Goal: Task Accomplishment & Management: Complete application form

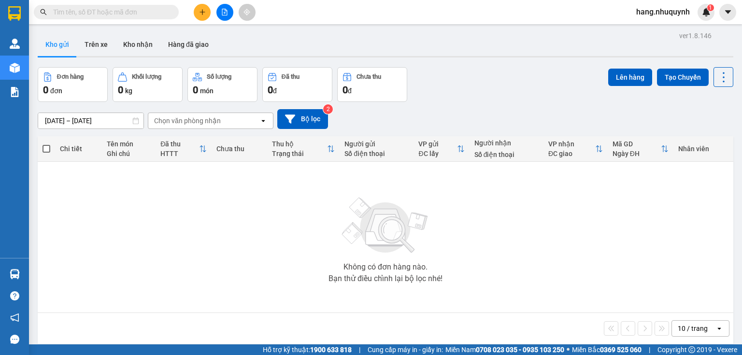
click at [130, 10] on input "text" at bounding box center [110, 12] width 114 height 11
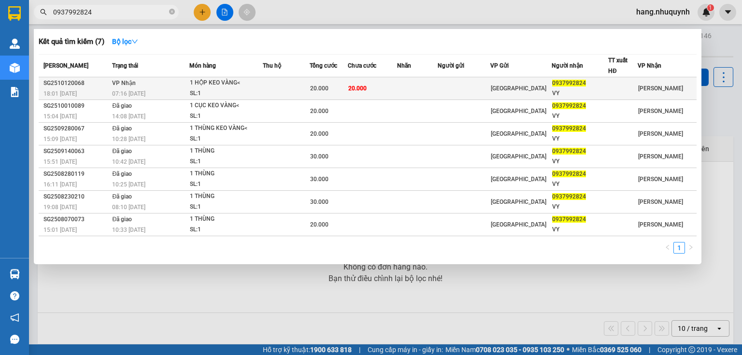
type input "0937992824"
click at [366, 89] on span "20.000" at bounding box center [357, 88] width 18 height 7
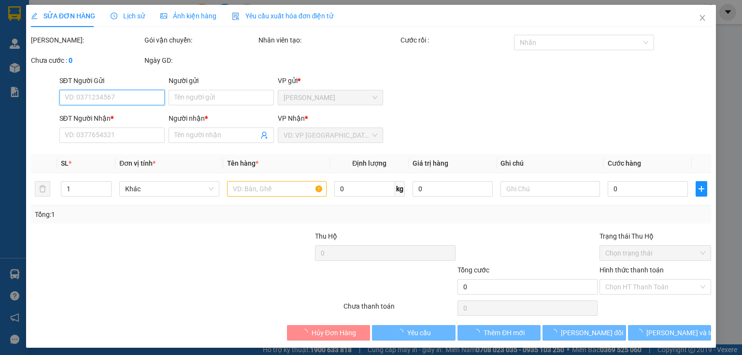
type input "0937992824"
type input "VY"
type input "20.000"
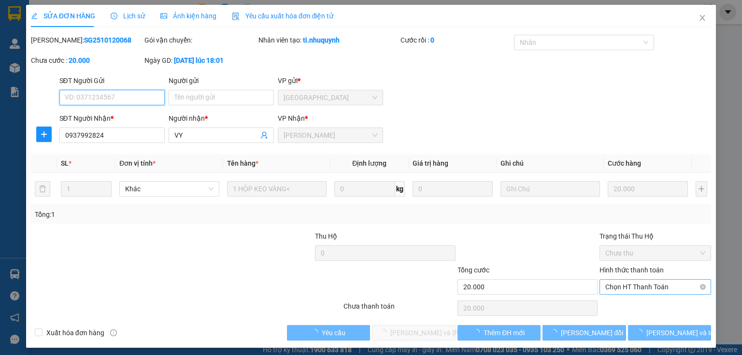
click at [634, 286] on span "Chọn HT Thanh Toán" at bounding box center [655, 287] width 100 height 14
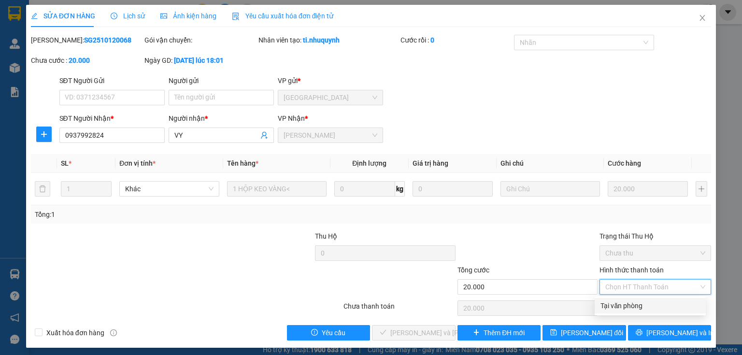
click at [638, 307] on div "Tại văn phòng" at bounding box center [650, 305] width 100 height 11
type input "0"
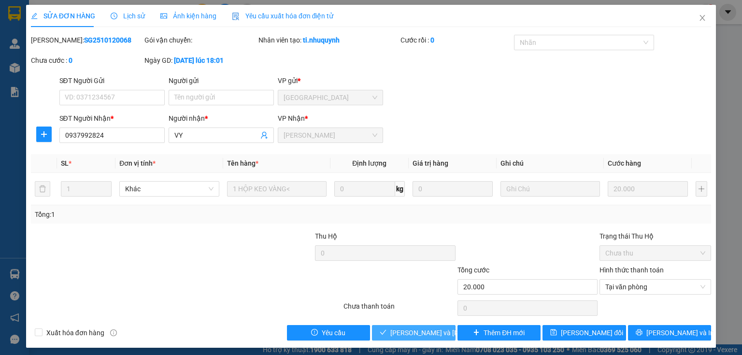
click at [426, 333] on span "[PERSON_NAME] và [PERSON_NAME] hàng" at bounding box center [455, 333] width 130 height 11
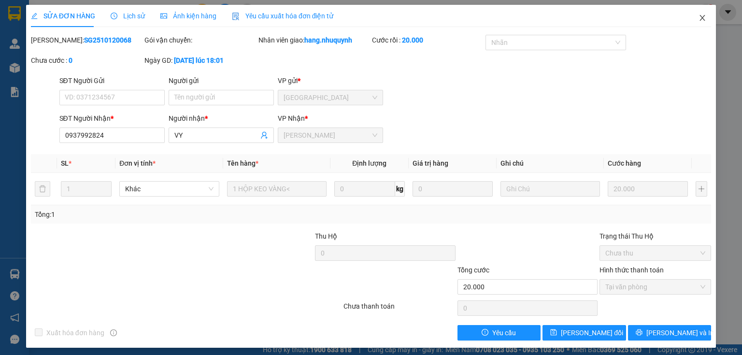
click at [699, 18] on icon "close" at bounding box center [703, 18] width 8 height 8
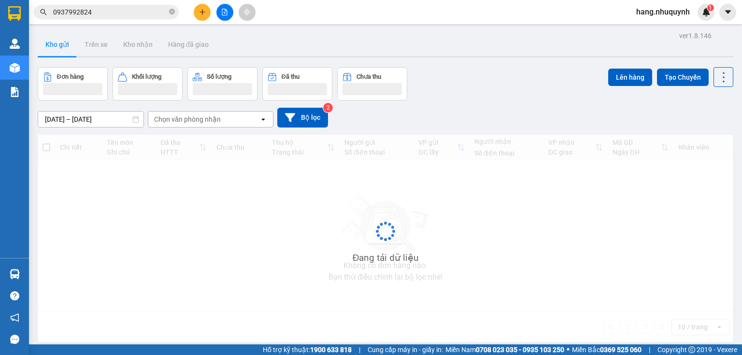
click at [111, 10] on input "0937992824" at bounding box center [110, 12] width 114 height 11
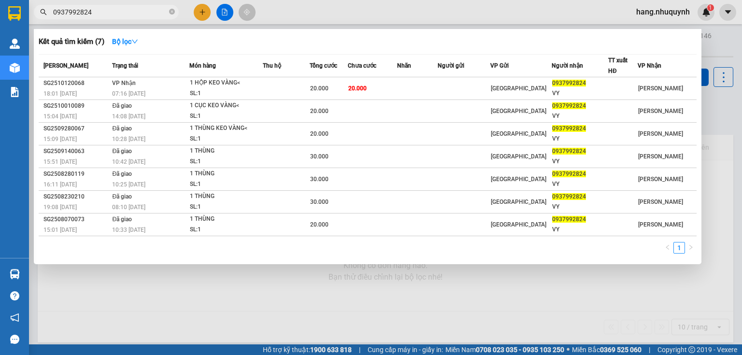
click at [111, 10] on input "0937992824" at bounding box center [110, 12] width 114 height 11
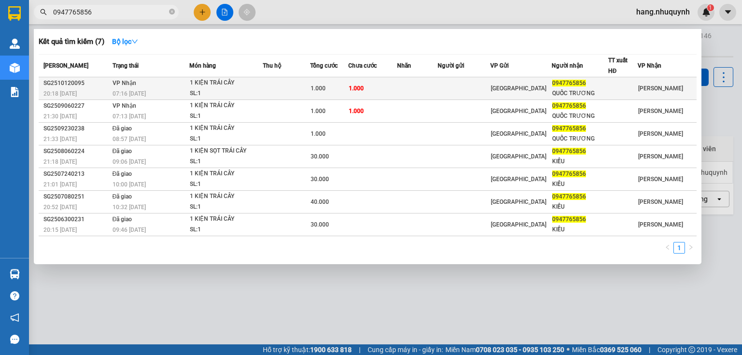
type input "0947765856"
click at [150, 88] on div "07:16 [DATE]" at bounding box center [151, 93] width 77 height 11
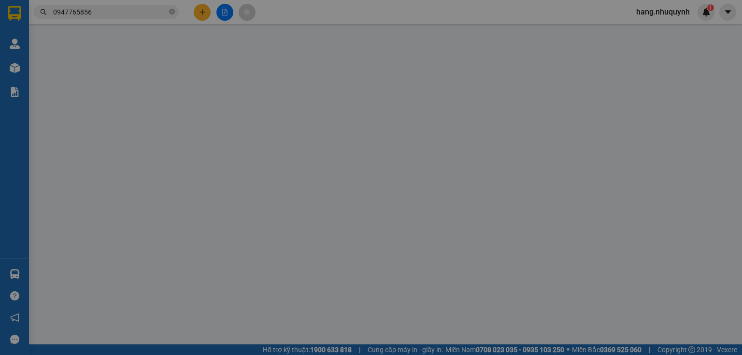
type input "0947765856"
type input "QUỐC TRƯƠNG"
type input "1.000"
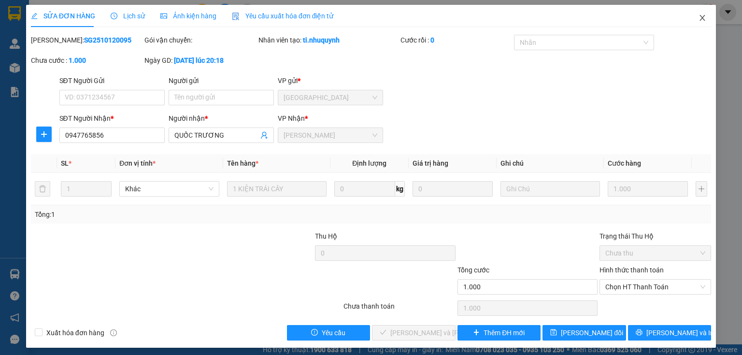
drag, startPoint x: 696, startPoint y: 15, endPoint x: 182, endPoint y: 7, distance: 514.1
click at [699, 15] on icon "close" at bounding box center [703, 18] width 8 height 8
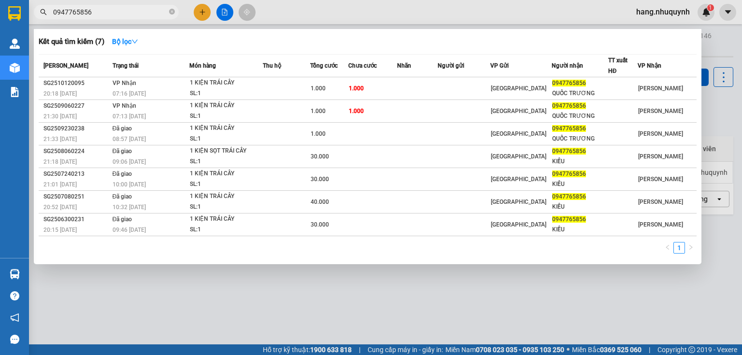
click at [108, 5] on span "0947765856" at bounding box center [106, 12] width 145 height 14
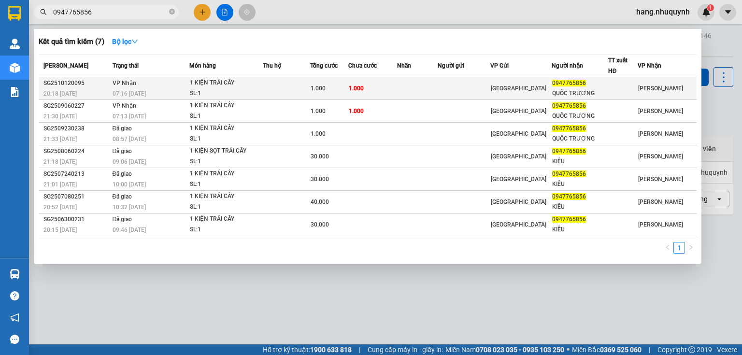
click at [320, 90] on span "1.000" at bounding box center [318, 88] width 15 height 7
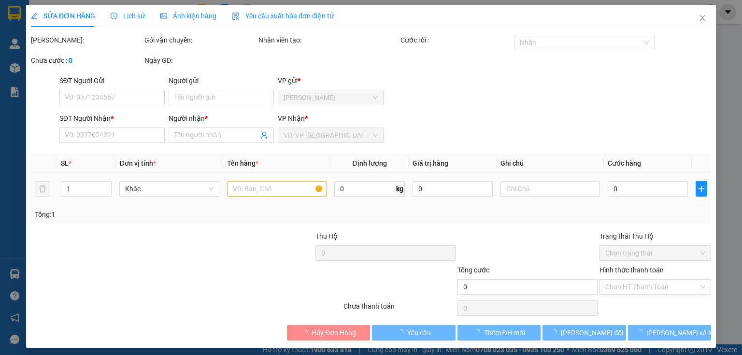
type input "0947765856"
type input "QUỐC TRƯƠNG"
type input "1.000"
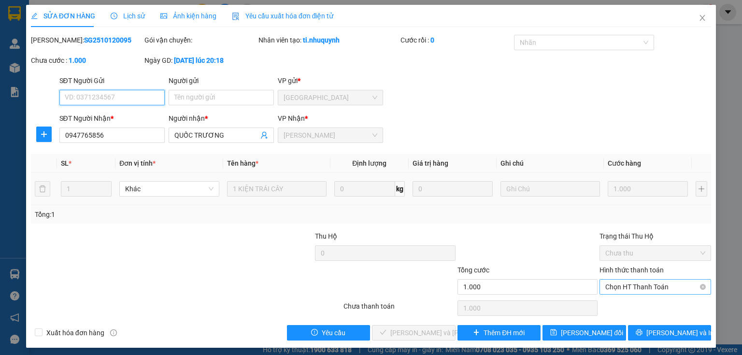
click at [632, 288] on span "Chọn HT Thanh Toán" at bounding box center [655, 287] width 100 height 14
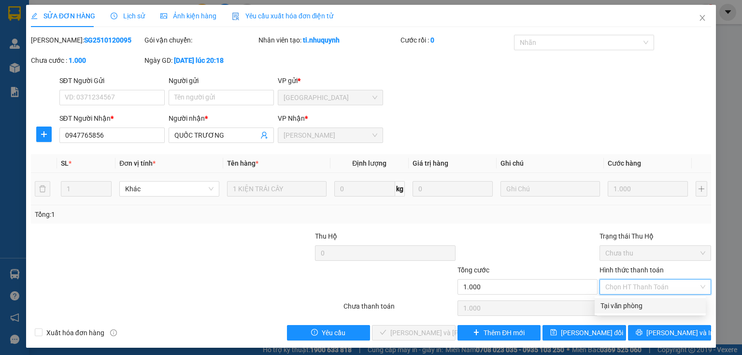
click at [628, 305] on div "Tại văn phòng" at bounding box center [650, 305] width 100 height 11
type input "0"
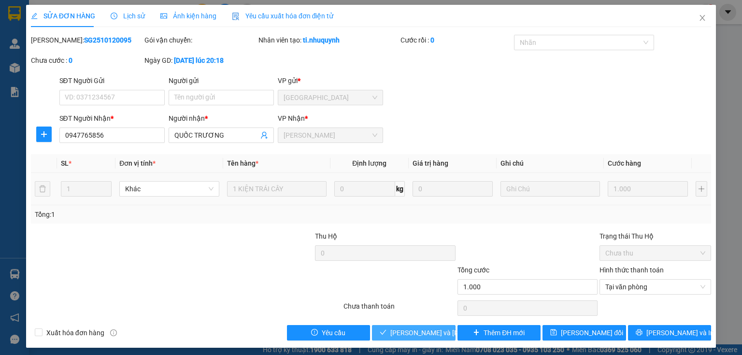
click at [412, 332] on span "[PERSON_NAME] và [PERSON_NAME] hàng" at bounding box center [455, 333] width 130 height 11
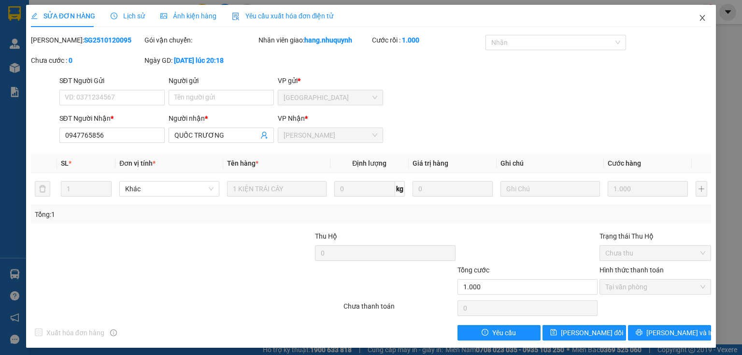
drag, startPoint x: 696, startPoint y: 18, endPoint x: 154, endPoint y: 20, distance: 542.0
click at [700, 17] on icon "close" at bounding box center [702, 18] width 5 height 6
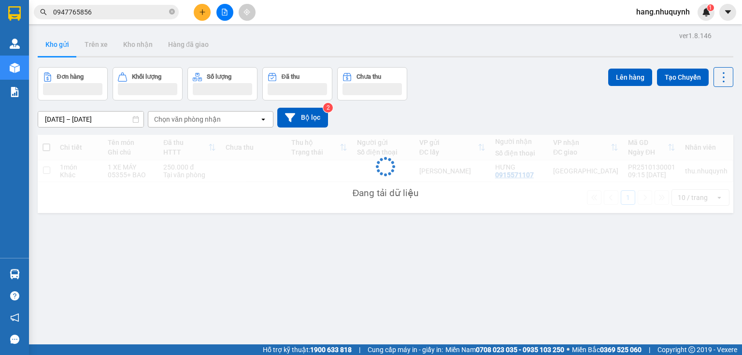
click at [114, 14] on input "0947765856" at bounding box center [110, 12] width 114 height 11
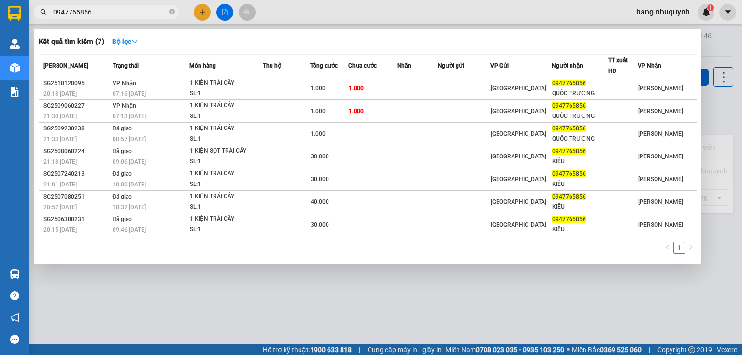
click at [114, 14] on input "0947765856" at bounding box center [110, 12] width 114 height 11
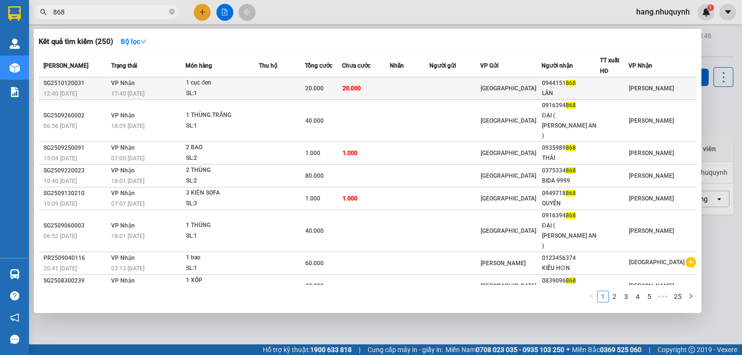
type input "868"
click at [221, 93] on div "SL: 1" at bounding box center [222, 93] width 72 height 11
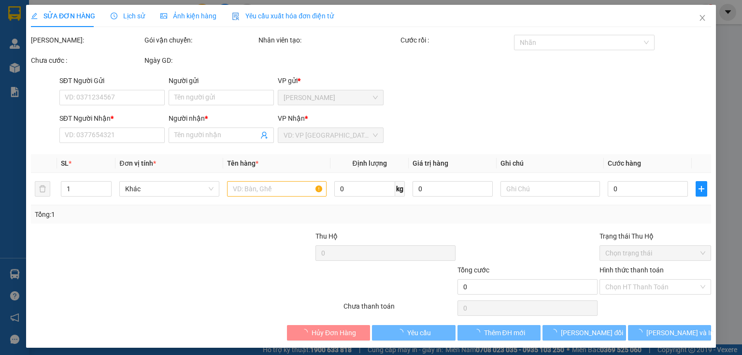
type input "0944151868"
type input "LÂN"
type input "20.000"
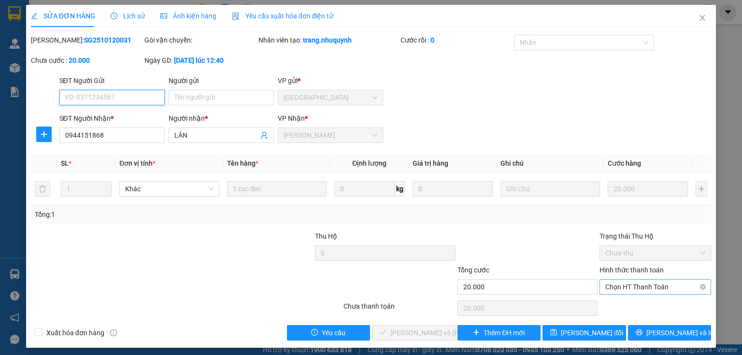
drag, startPoint x: 649, startPoint y: 286, endPoint x: 645, endPoint y: 294, distance: 9.3
click at [649, 285] on span "Chọn HT Thanh Toán" at bounding box center [655, 287] width 100 height 14
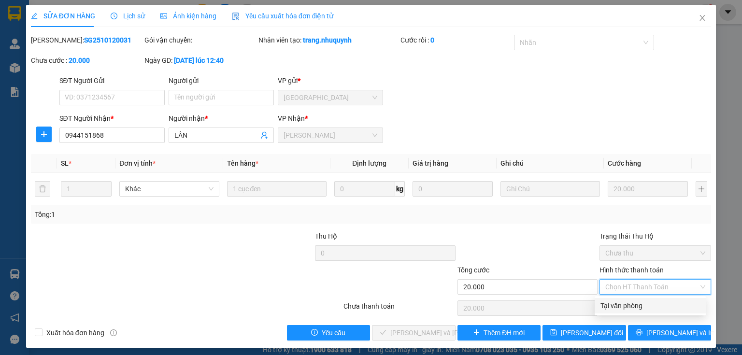
click at [636, 308] on div "Tại văn phòng" at bounding box center [650, 305] width 100 height 11
type input "0"
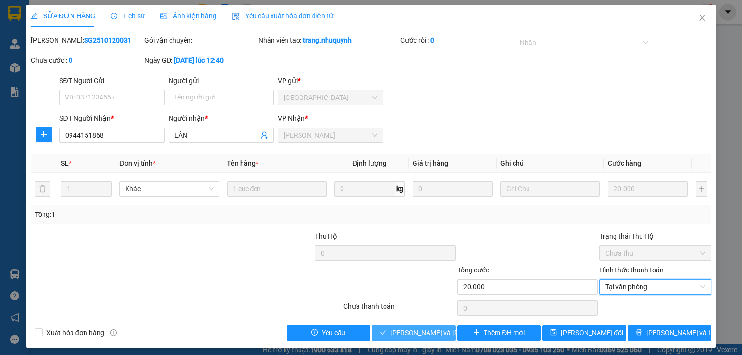
drag, startPoint x: 420, startPoint y: 331, endPoint x: 343, endPoint y: 74, distance: 267.9
click at [420, 332] on span "[PERSON_NAME] và [PERSON_NAME] hàng" at bounding box center [455, 333] width 130 height 11
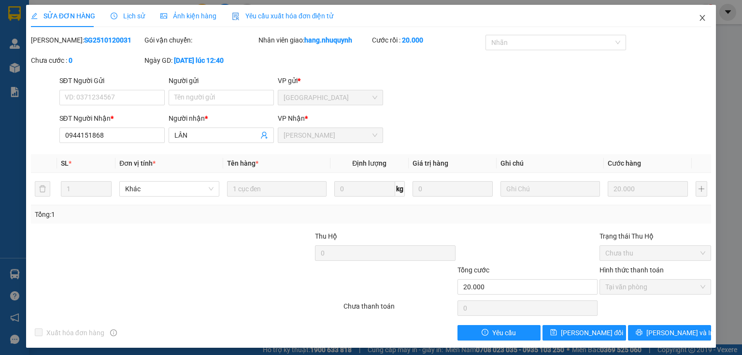
drag, startPoint x: 698, startPoint y: 16, endPoint x: 176, endPoint y: 22, distance: 522.3
click at [699, 19] on icon "close" at bounding box center [703, 18] width 8 height 8
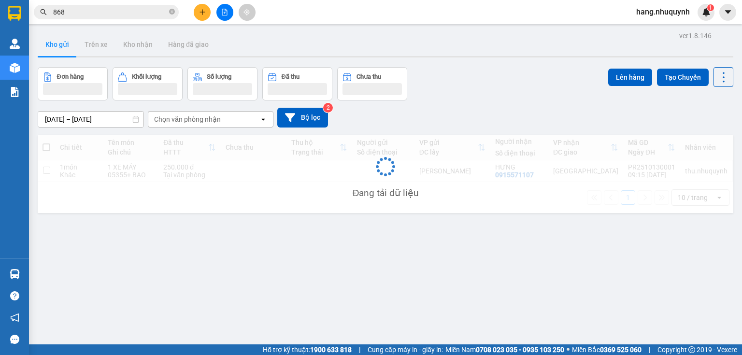
click at [133, 13] on input "868" at bounding box center [110, 12] width 114 height 11
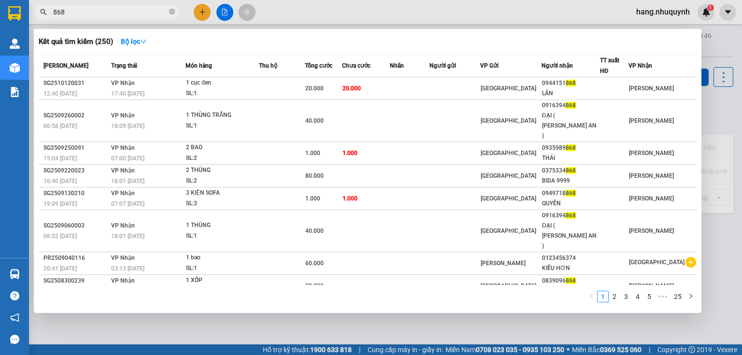
click at [133, 13] on input "868" at bounding box center [110, 12] width 114 height 11
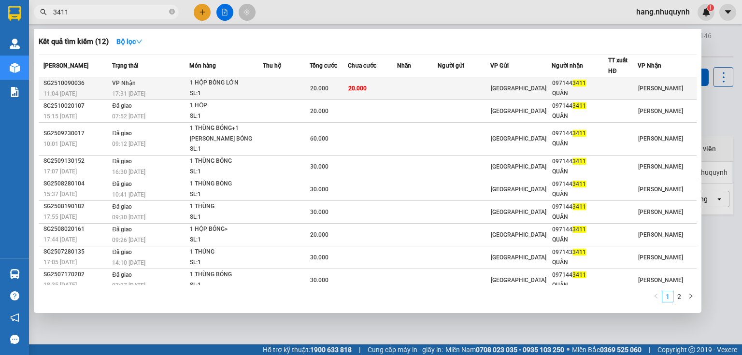
type input "3411"
click at [218, 85] on div "1 HỘP BÓNG LỚN" at bounding box center [226, 83] width 72 height 11
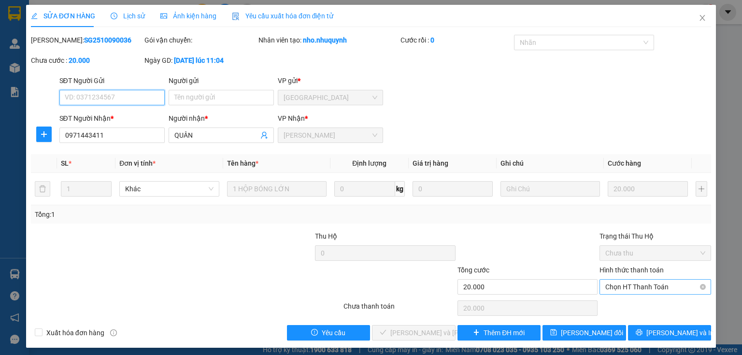
drag, startPoint x: 626, startPoint y: 286, endPoint x: 626, endPoint y: 294, distance: 8.2
click at [626, 287] on span "Chọn HT Thanh Toán" at bounding box center [655, 287] width 100 height 14
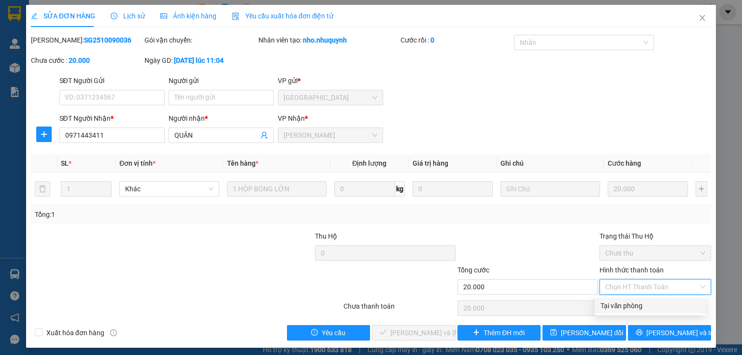
drag, startPoint x: 623, startPoint y: 305, endPoint x: 462, endPoint y: 328, distance: 161.9
click at [622, 305] on div "Tại văn phòng" at bounding box center [650, 305] width 100 height 11
type input "0"
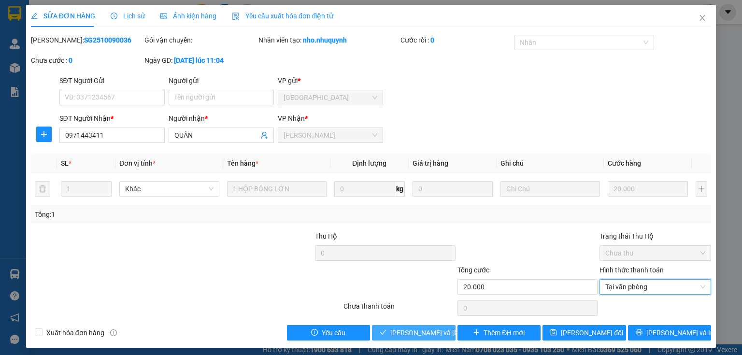
click at [442, 333] on button "[PERSON_NAME] và [PERSON_NAME] hàng" at bounding box center [414, 332] width 84 height 15
